Goal: Navigation & Orientation: Go to known website

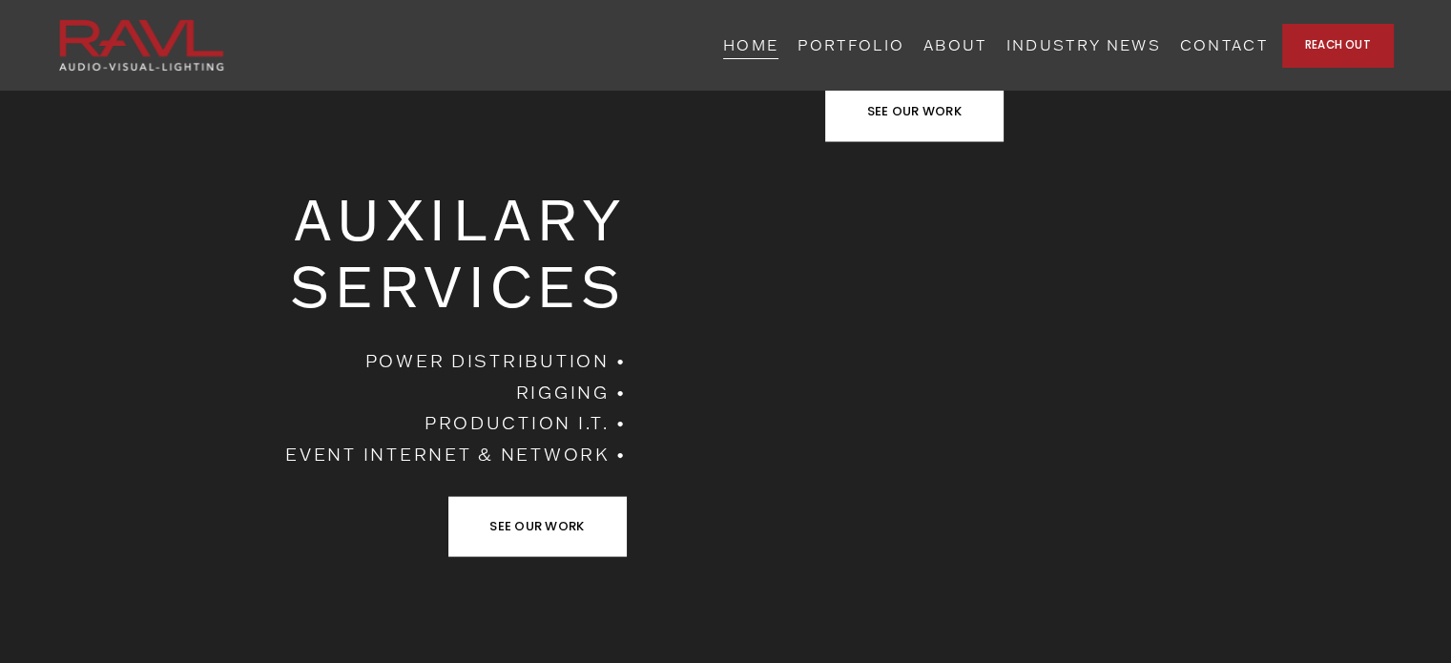
scroll to position [3758, 0]
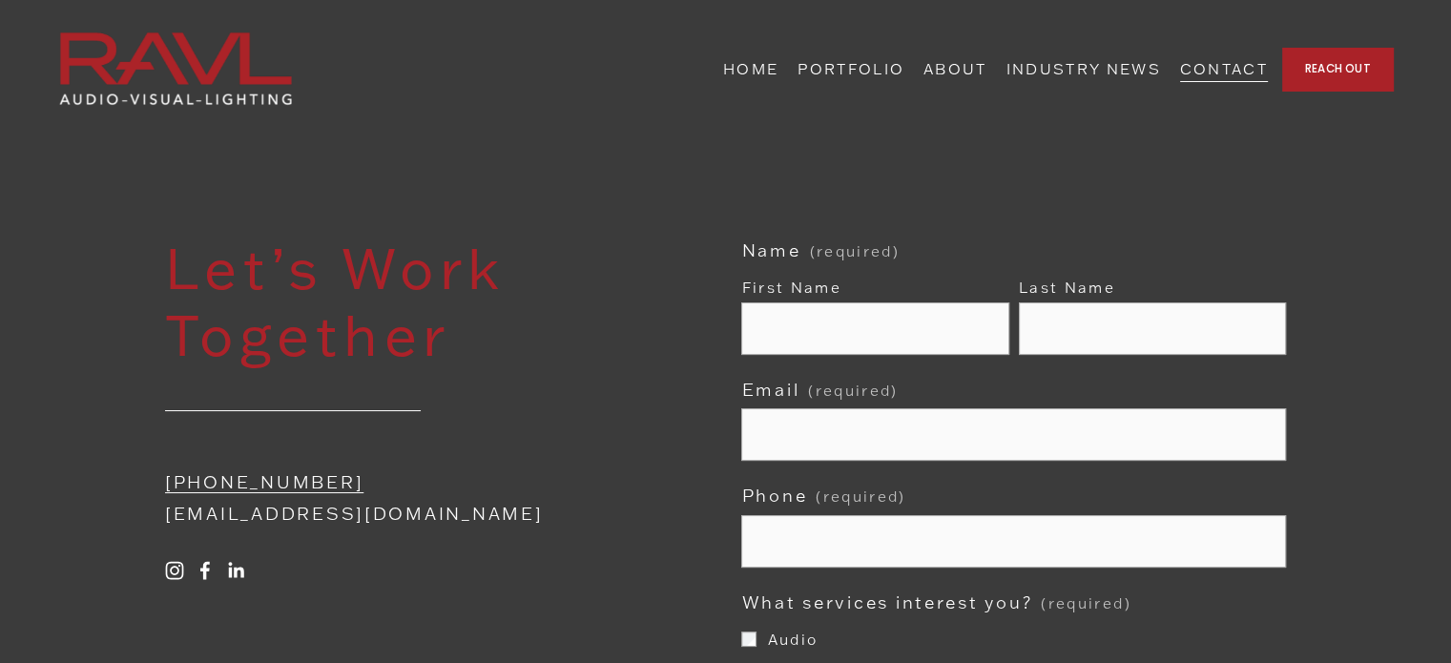
click at [778, 72] on link "HOME" at bounding box center [750, 69] width 55 height 30
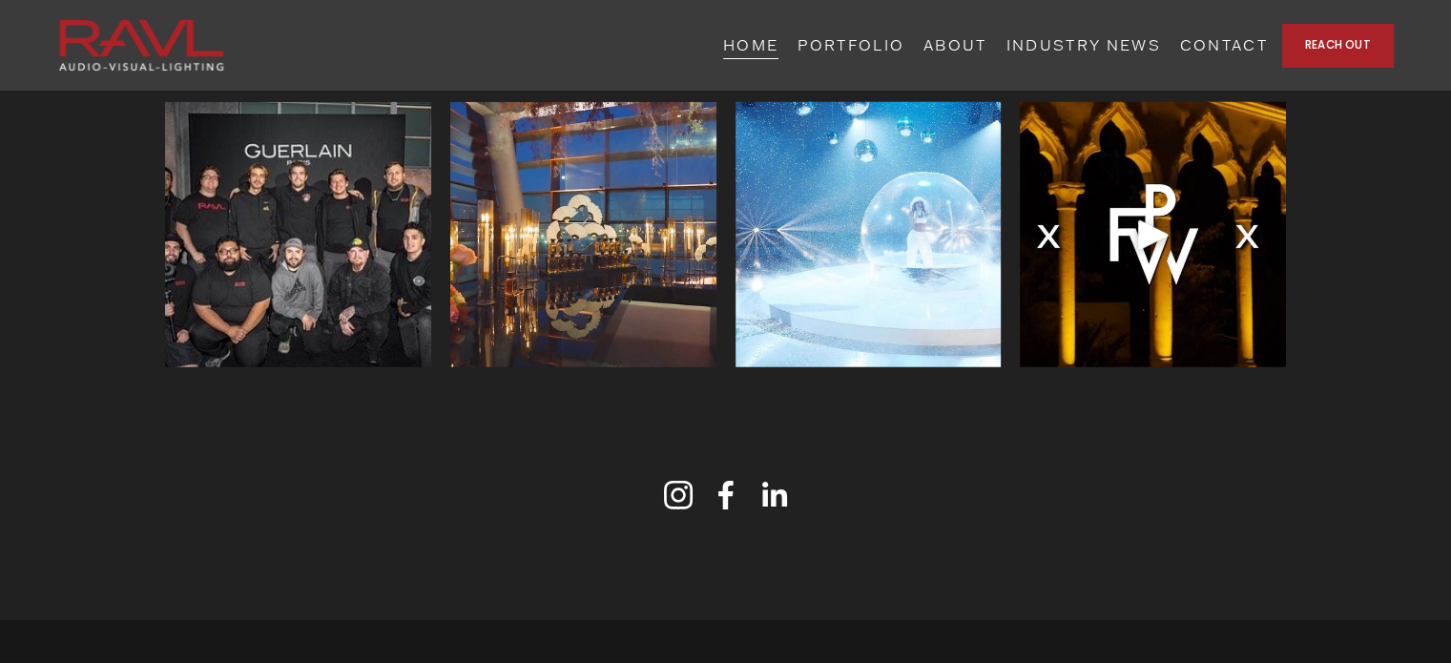
scroll to position [6161, 0]
